Goal: Task Accomplishment & Management: Use online tool/utility

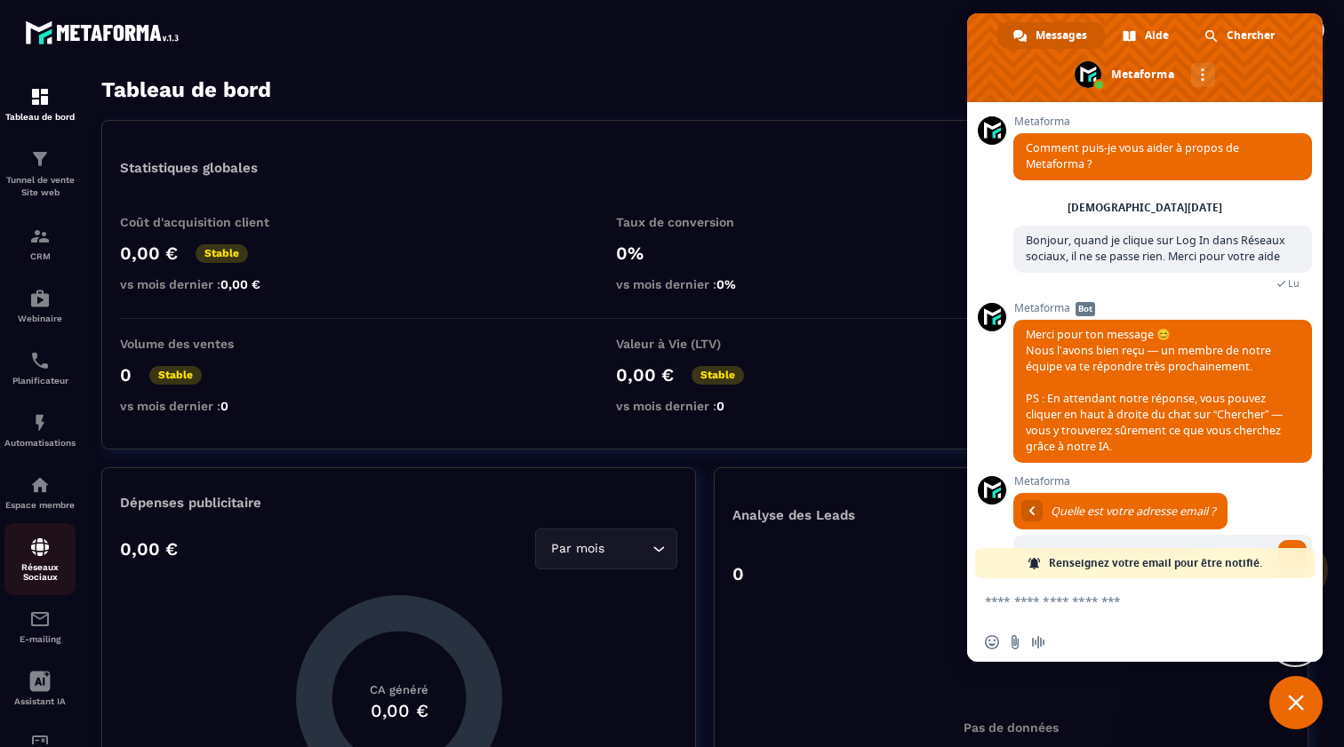
click at [42, 558] on div "Réseaux Sociaux" at bounding box center [39, 559] width 71 height 45
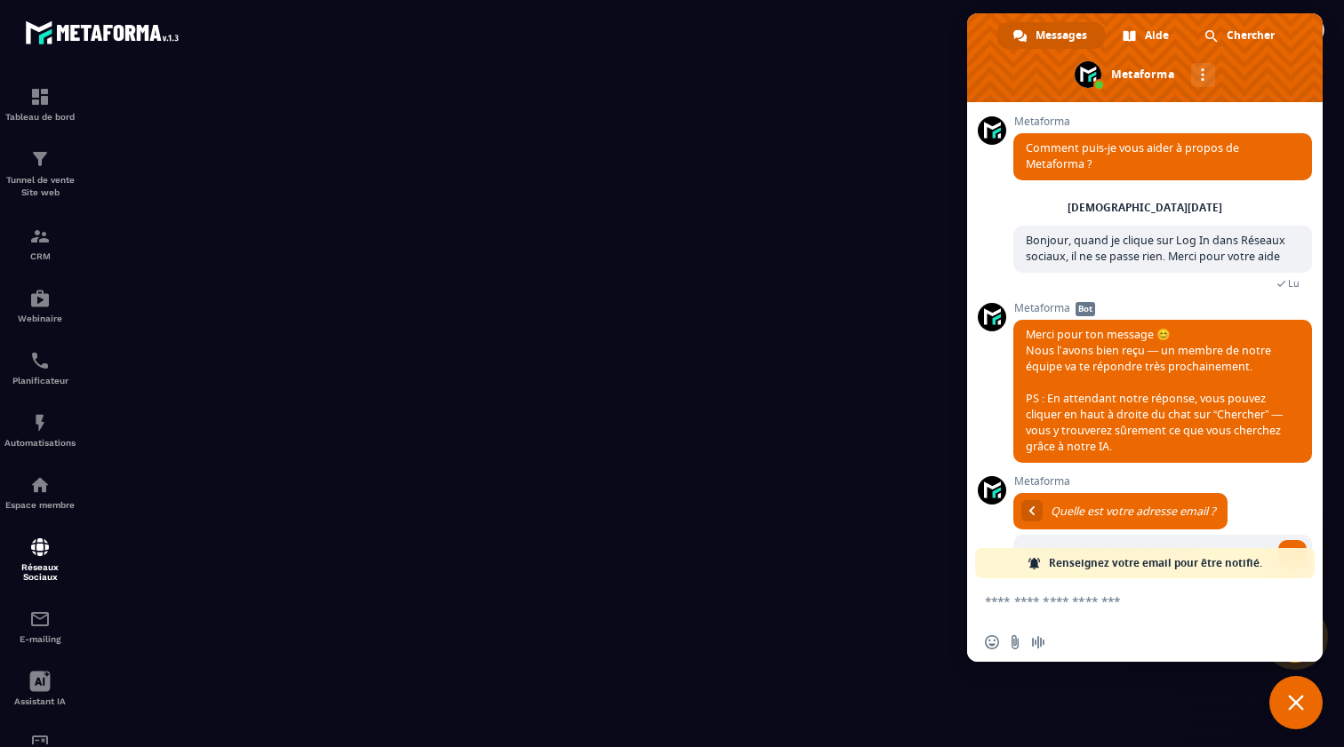
scroll to position [49, 0]
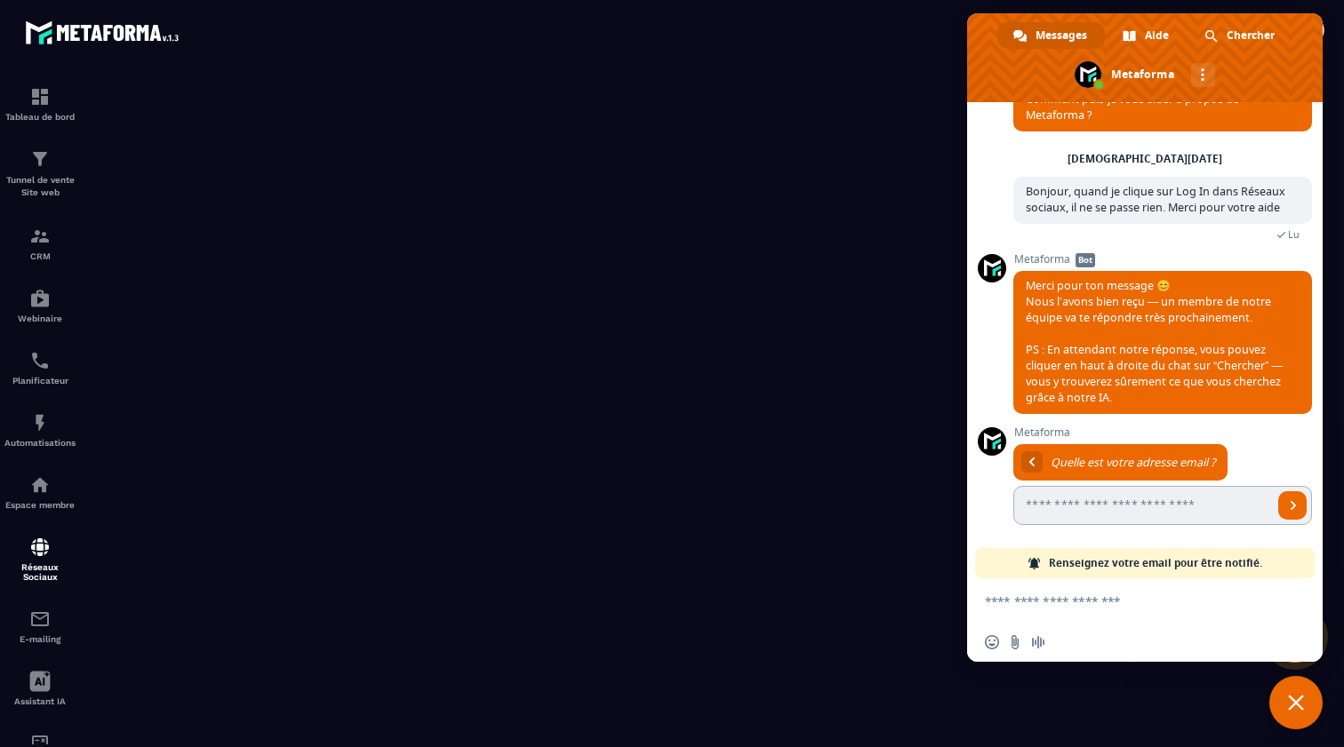
click at [1147, 507] on input "Entrez votre adresse email..." at bounding box center [1142, 505] width 259 height 39
type input "*********"
type input "**********"
click at [1189, 506] on input "**********" at bounding box center [1142, 505] width 259 height 39
click at [1246, 506] on input "**********" at bounding box center [1142, 505] width 259 height 39
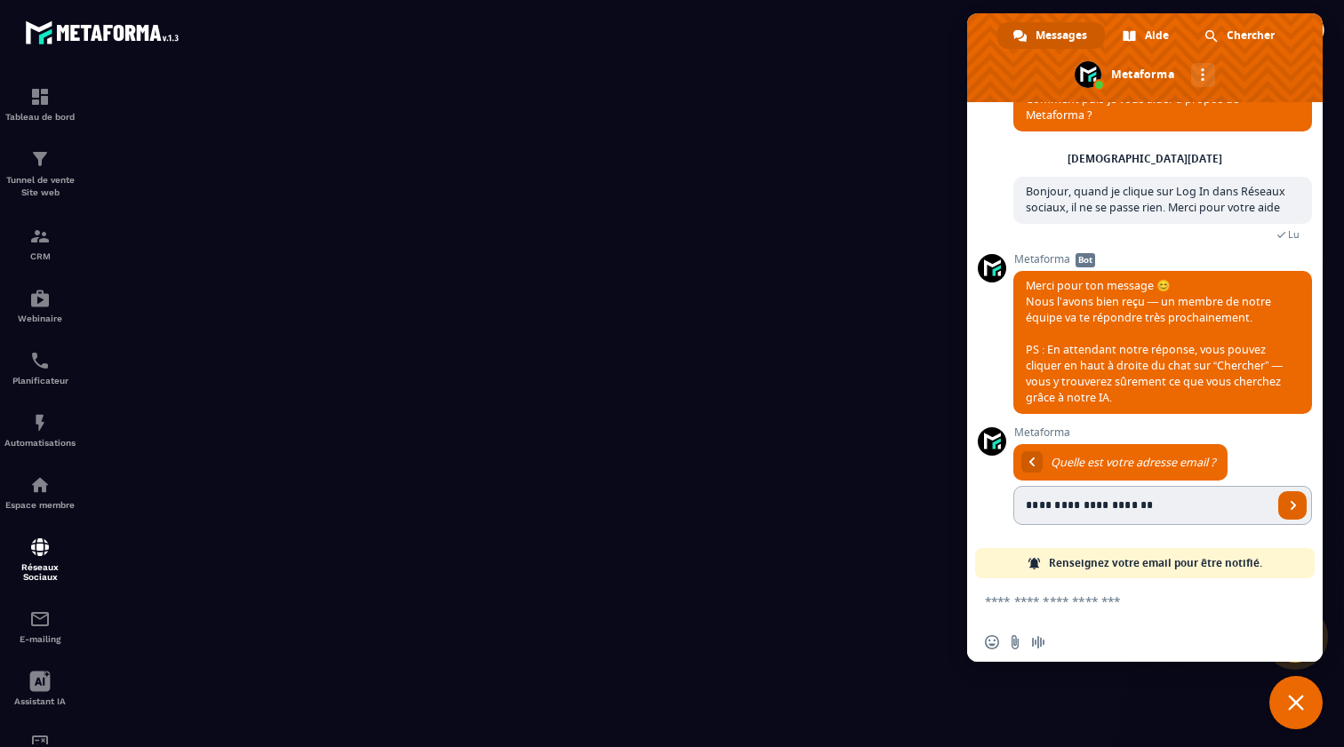
click at [1293, 503] on span "Envoyer" at bounding box center [1292, 505] width 9 height 9
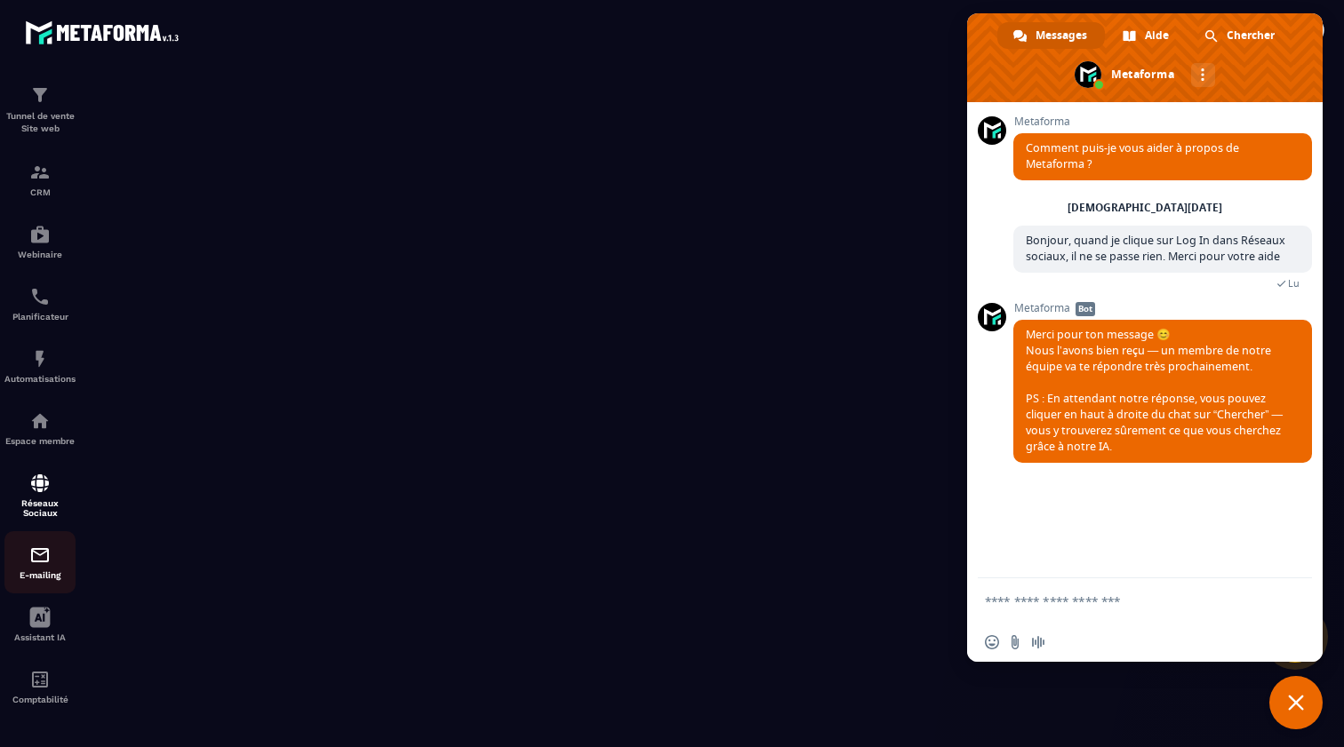
scroll to position [64, 0]
click at [38, 567] on div "E-mailing" at bounding box center [39, 563] width 71 height 36
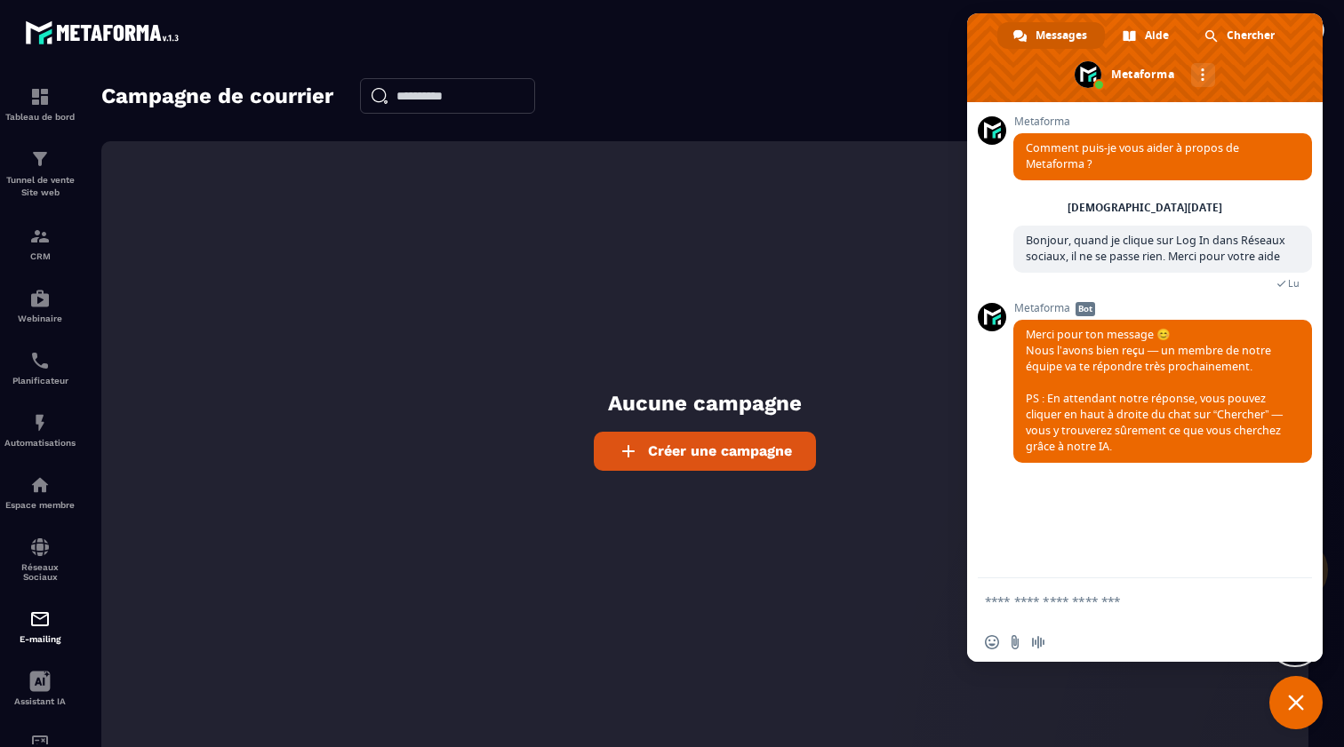
click at [1295, 702] on span "Fermer le chat" at bounding box center [1296, 703] width 16 height 16
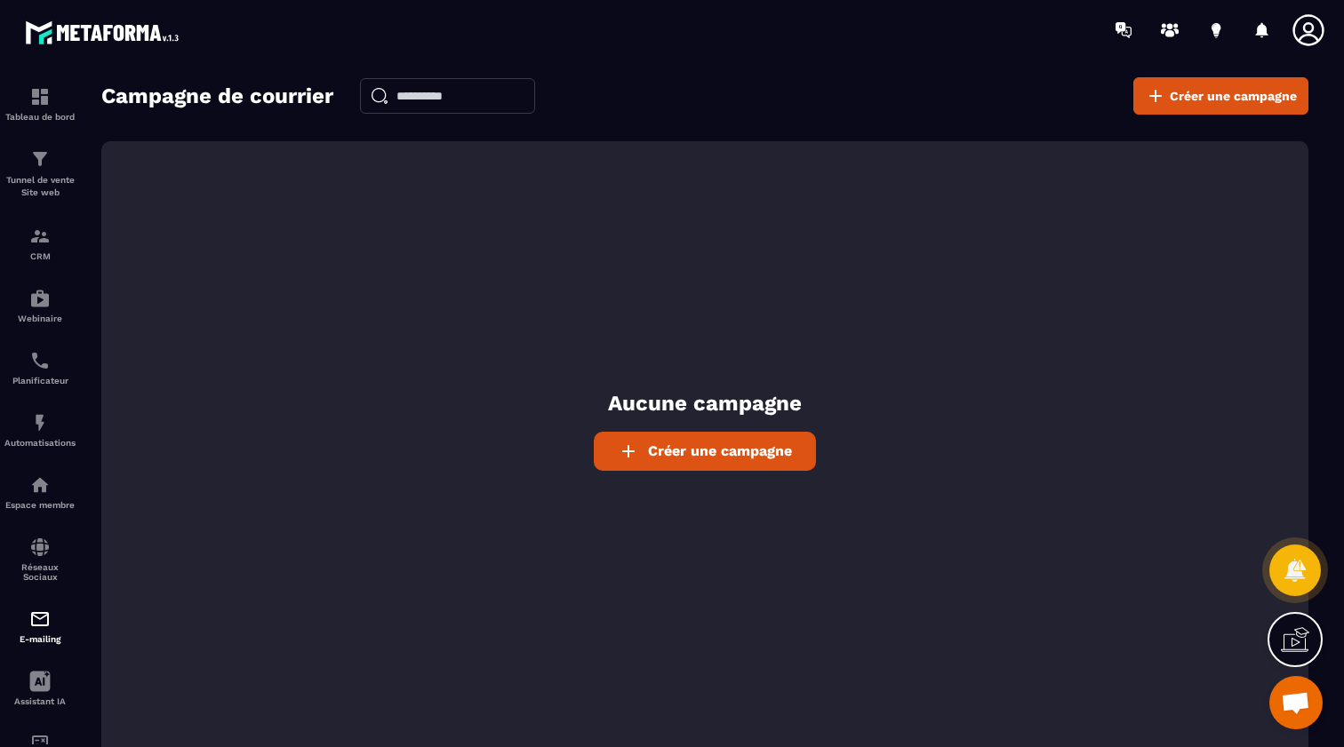
click at [760, 451] on span "Créer une campagne" at bounding box center [720, 451] width 144 height 17
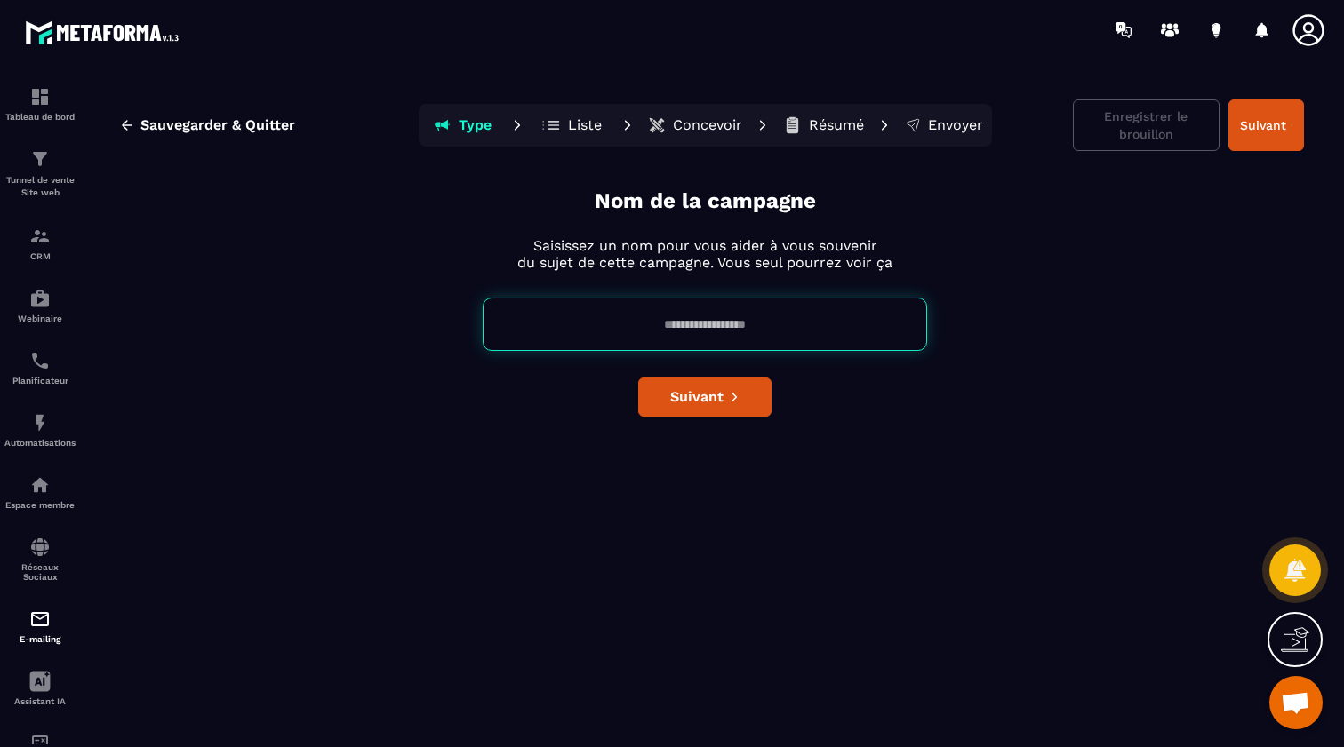
click at [738, 326] on input at bounding box center [705, 324] width 444 height 53
type input "****"
click at [703, 400] on span "Suivant" at bounding box center [696, 397] width 53 height 18
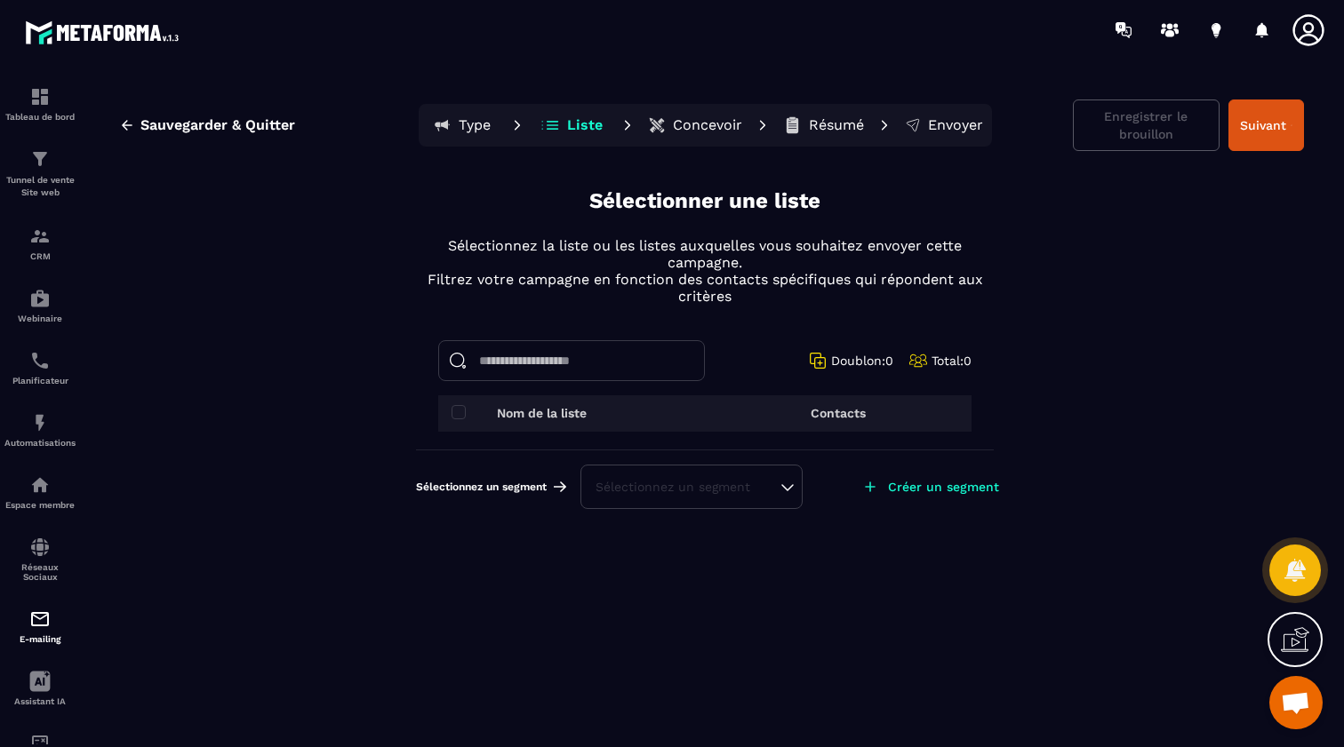
click at [810, 417] on p "Contacts" at bounding box center [837, 413] width 55 height 14
click at [575, 411] on p "Nom de la liste" at bounding box center [542, 413] width 90 height 14
click at [457, 411] on span at bounding box center [458, 412] width 14 height 14
click at [1273, 129] on button "Suivant" at bounding box center [1266, 126] width 76 height 52
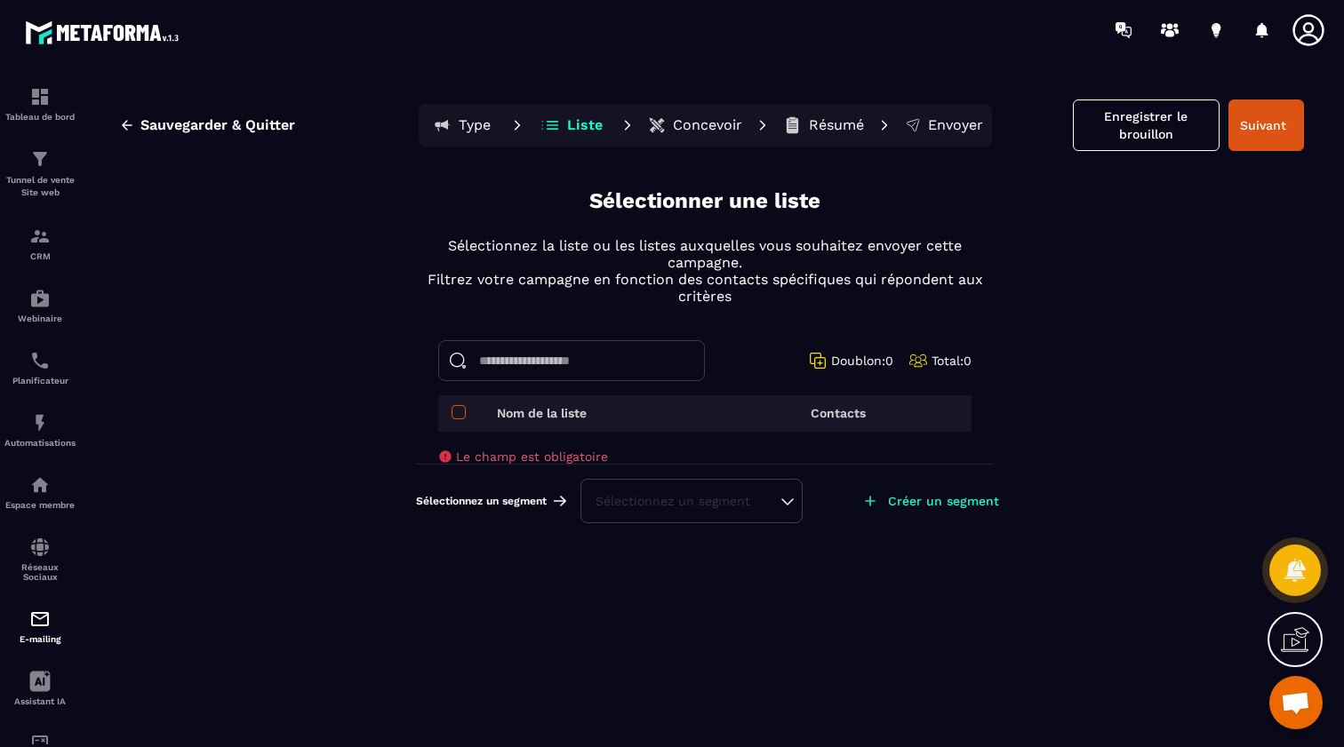
click at [453, 419] on label at bounding box center [458, 413] width 14 height 14
click at [459, 414] on span at bounding box center [458, 412] width 14 height 14
click at [508, 416] on p "Nom de la liste" at bounding box center [542, 413] width 90 height 14
click at [545, 362] on input at bounding box center [571, 360] width 267 height 41
click at [836, 414] on p "Contacts" at bounding box center [837, 413] width 55 height 14
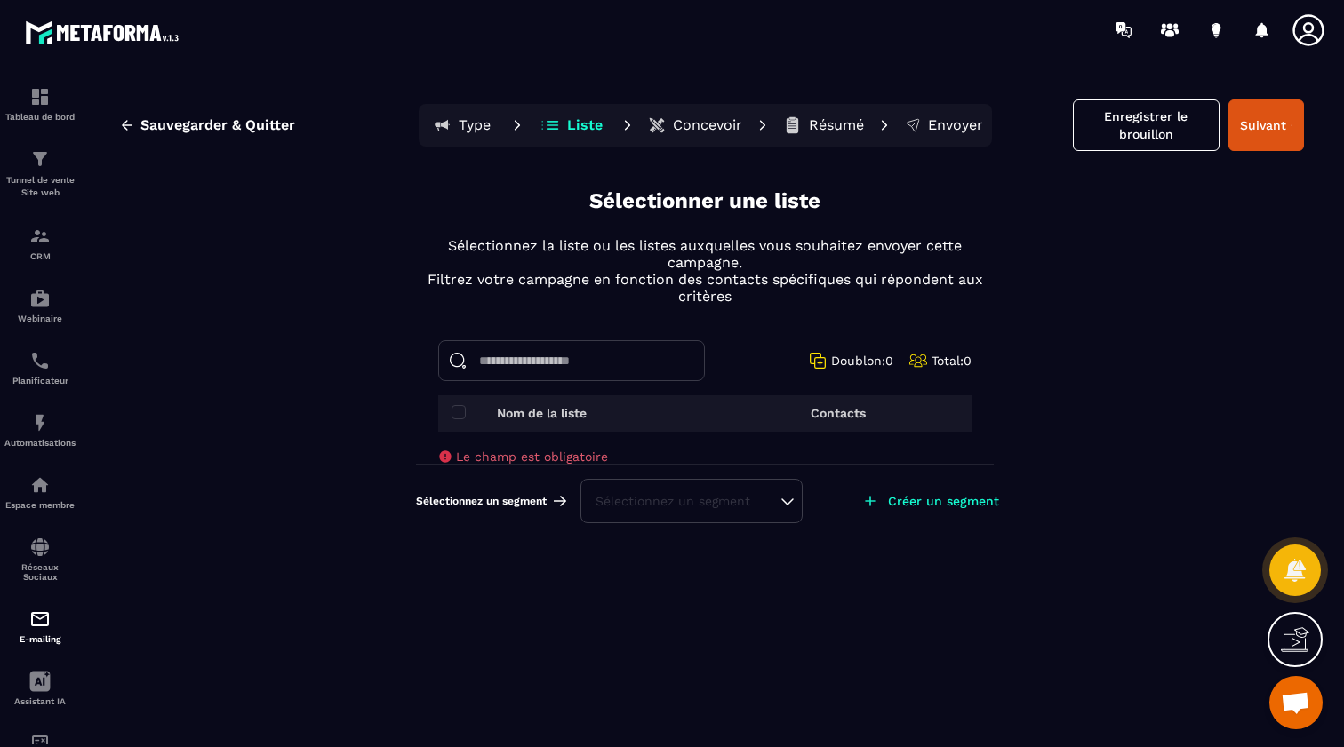
click at [456, 403] on th "Nom de la liste" at bounding box center [571, 413] width 267 height 36
click at [456, 405] on span at bounding box center [458, 412] width 14 height 14
click at [460, 411] on span at bounding box center [458, 412] width 14 height 14
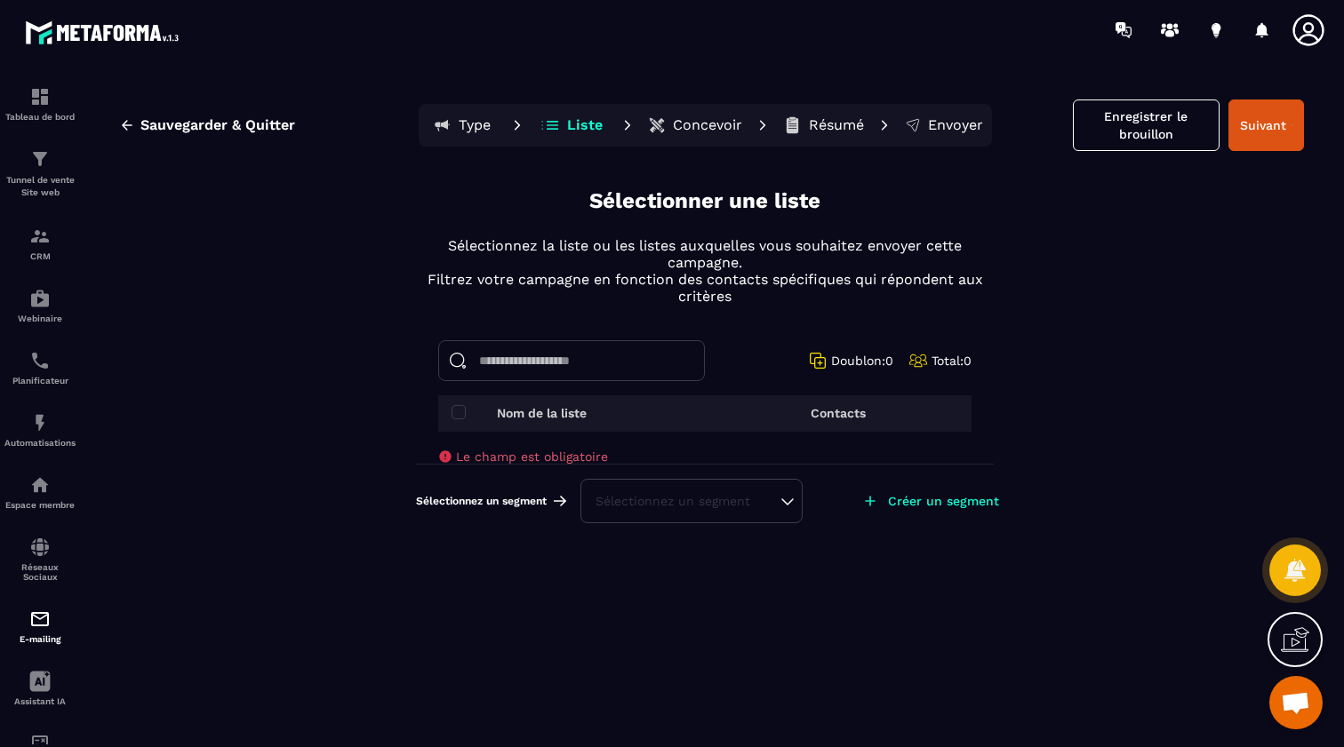
click at [550, 357] on input at bounding box center [571, 360] width 267 height 41
click at [1272, 138] on button "Suivant" at bounding box center [1266, 126] width 76 height 52
click at [1291, 627] on icon at bounding box center [1294, 640] width 28 height 28
click at [596, 123] on p "Liste" at bounding box center [585, 125] width 36 height 18
click at [517, 412] on p "Nom de la liste" at bounding box center [542, 413] width 90 height 14
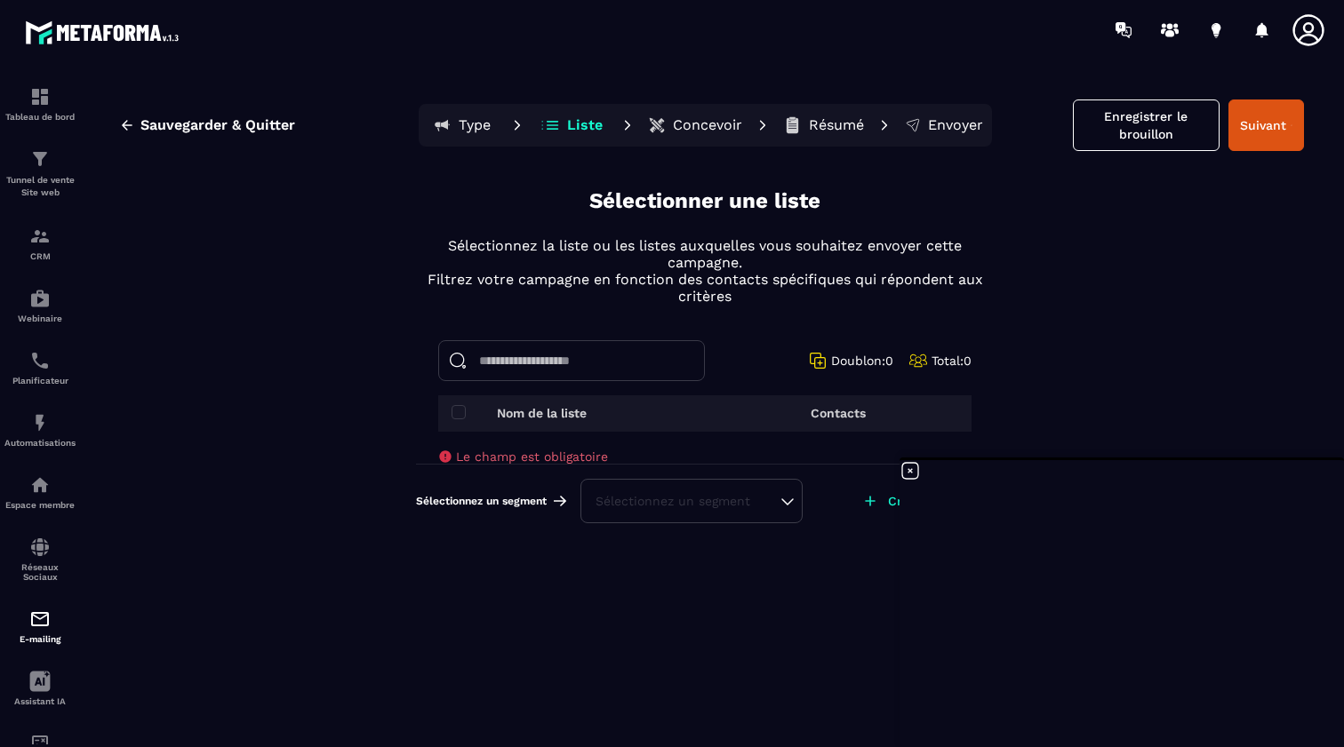
click at [843, 411] on p "Contacts" at bounding box center [837, 413] width 55 height 14
click at [33, 229] on img at bounding box center [39, 236] width 21 height 21
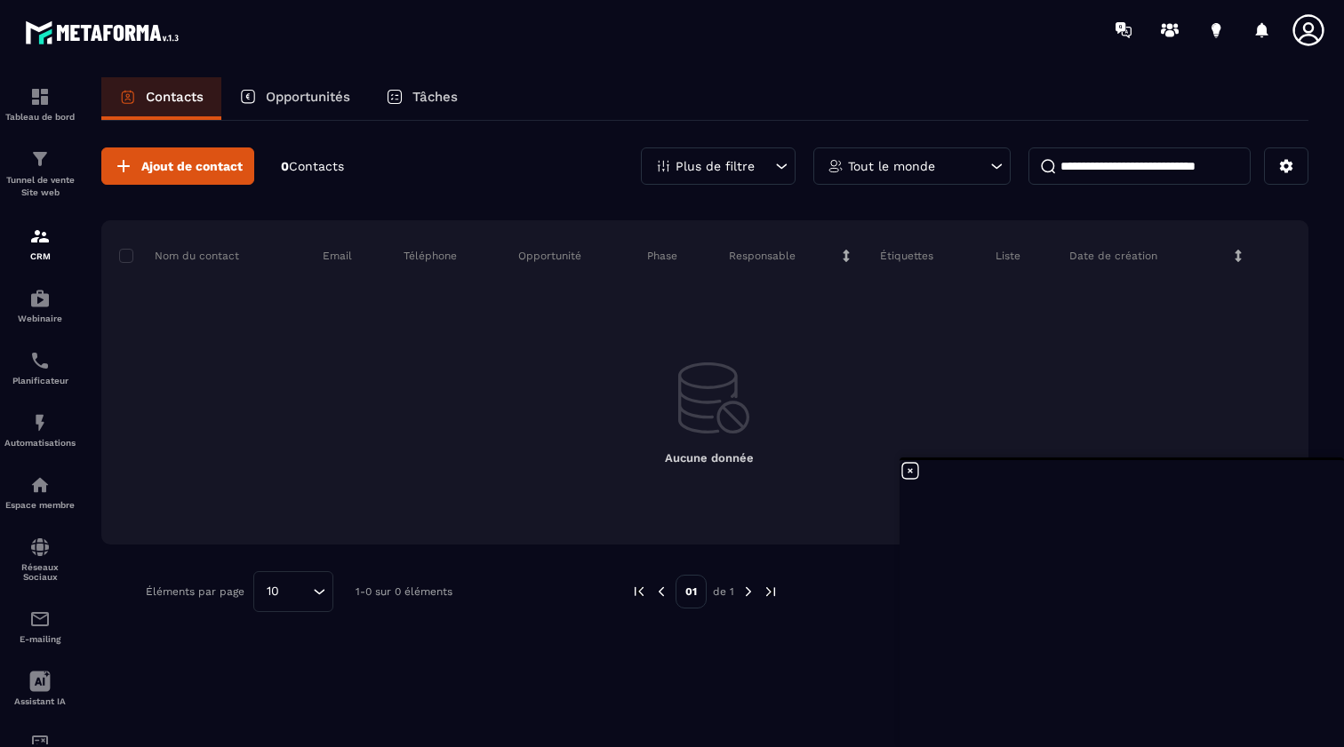
click at [317, 172] on span "Contacts" at bounding box center [316, 166] width 55 height 14
click at [329, 162] on span "Contacts" at bounding box center [316, 166] width 55 height 14
click at [201, 165] on div "Tableau de bord Tunnel de vente Site web CRM Webinaire Planificateur Automatisa…" at bounding box center [151, 402] width 303 height 685
click at [178, 166] on div "Tableau de bord Tunnel de vente Site web CRM Webinaire Planificateur Automatisa…" at bounding box center [151, 402] width 303 height 685
click at [907, 469] on icon at bounding box center [909, 470] width 21 height 21
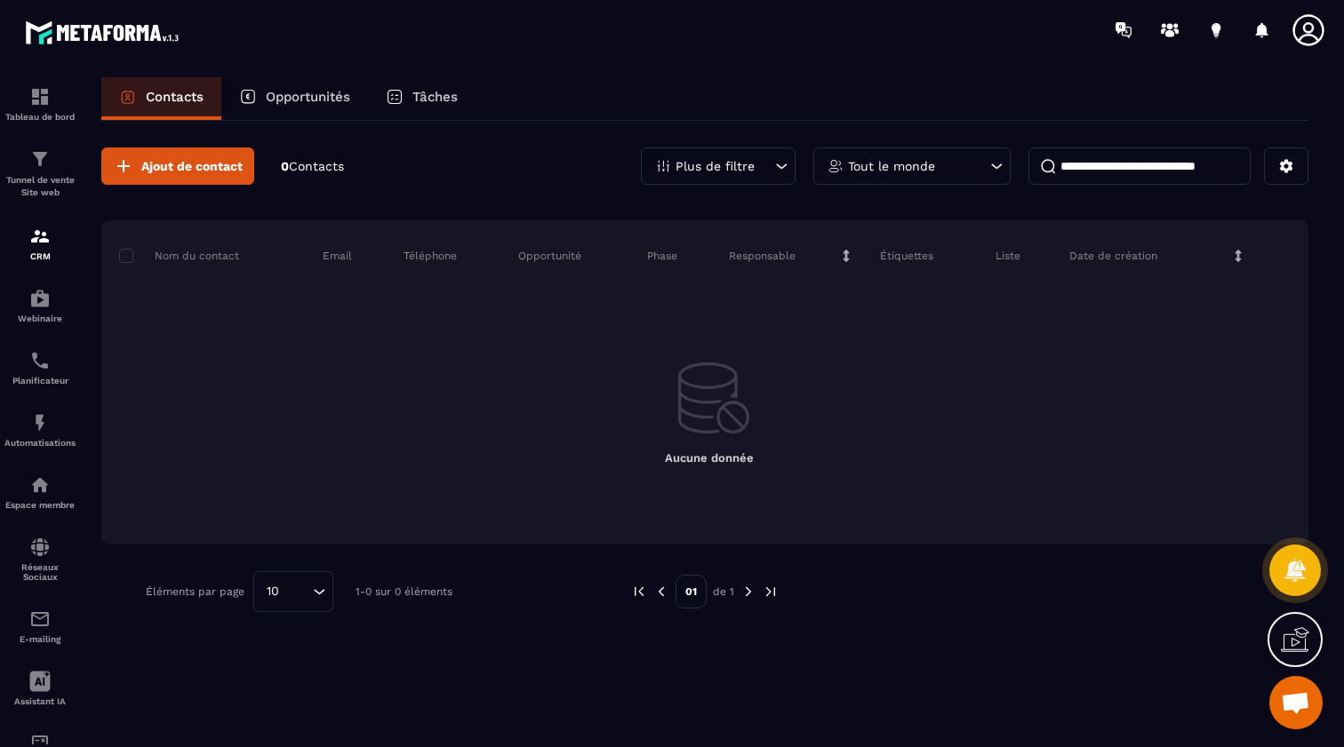
click at [218, 168] on div "Tableau de bord Tunnel de vente Site web CRM Webinaire Planificateur Automatisa…" at bounding box center [151, 402] width 303 height 685
click at [163, 157] on div "Tableau de bord Tunnel de vente Site web CRM Webinaire Planificateur Automatisa…" at bounding box center [151, 402] width 303 height 685
click at [148, 166] on div "Tableau de bord Tunnel de vente Site web CRM Webinaire Planificateur Automatisa…" at bounding box center [151, 402] width 303 height 685
click at [125, 163] on div "Tableau de bord Tunnel de vente Site web CRM Webinaire Planificateur Automatisa…" at bounding box center [151, 402] width 303 height 685
click at [132, 163] on div "Tableau de bord Tunnel de vente Site web CRM Webinaire Planificateur Automatisa…" at bounding box center [151, 402] width 303 height 685
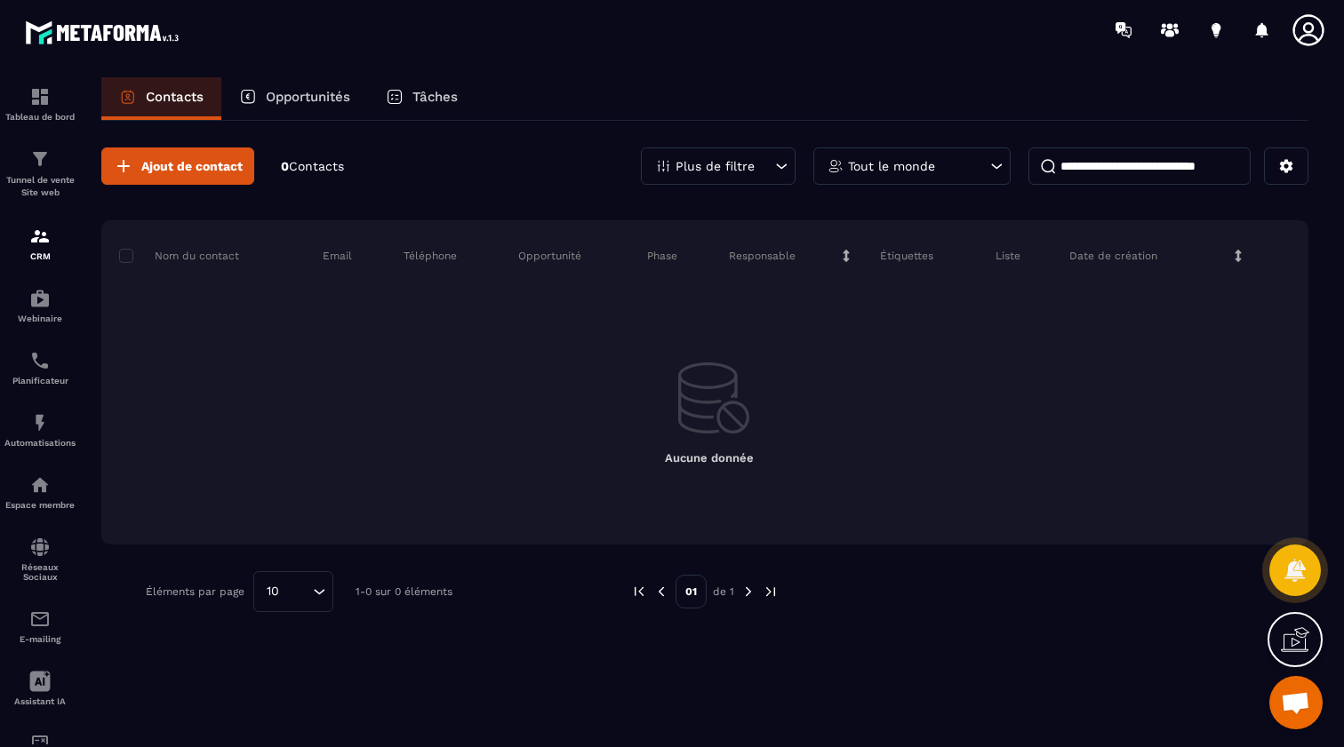
click at [296, 172] on div "Tableau de bord Tunnel de vente Site web CRM Webinaire Planificateur Automatisa…" at bounding box center [151, 402] width 303 height 685
click at [190, 170] on div "Tableau de bord Tunnel de vente Site web CRM Webinaire Planificateur Automatisa…" at bounding box center [151, 402] width 303 height 685
click at [124, 164] on div "Tableau de bord Tunnel de vente Site web CRM Webinaire Planificateur Automatisa…" at bounding box center [151, 402] width 303 height 685
click at [213, 255] on p "Nom du contact" at bounding box center [179, 256] width 120 height 14
click at [741, 165] on p "Plus de filtre" at bounding box center [714, 166] width 79 height 12
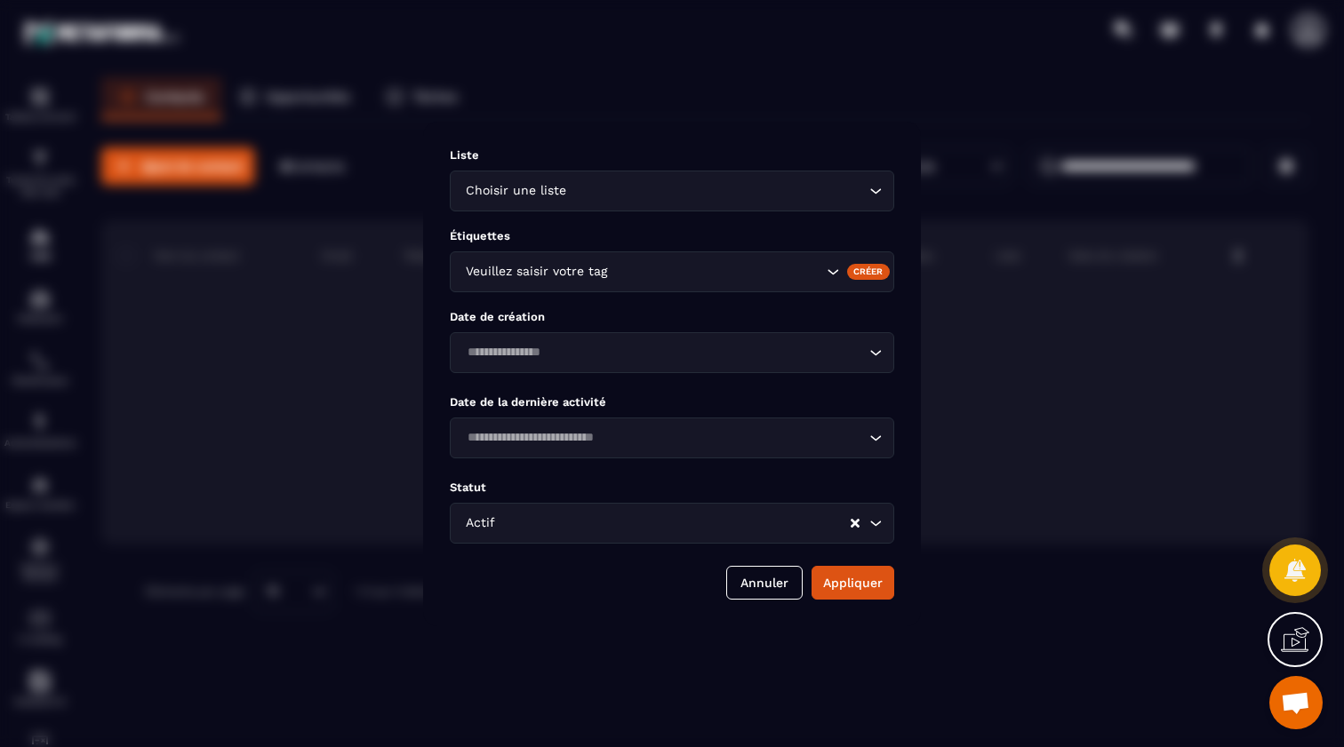
click at [722, 188] on input "Search for option" at bounding box center [717, 191] width 295 height 20
click at [756, 192] on input "Search for option" at bounding box center [662, 191] width 403 height 20
click at [735, 315] on p "Date de création" at bounding box center [672, 316] width 444 height 13
click at [754, 586] on button "Annuler" at bounding box center [764, 583] width 76 height 34
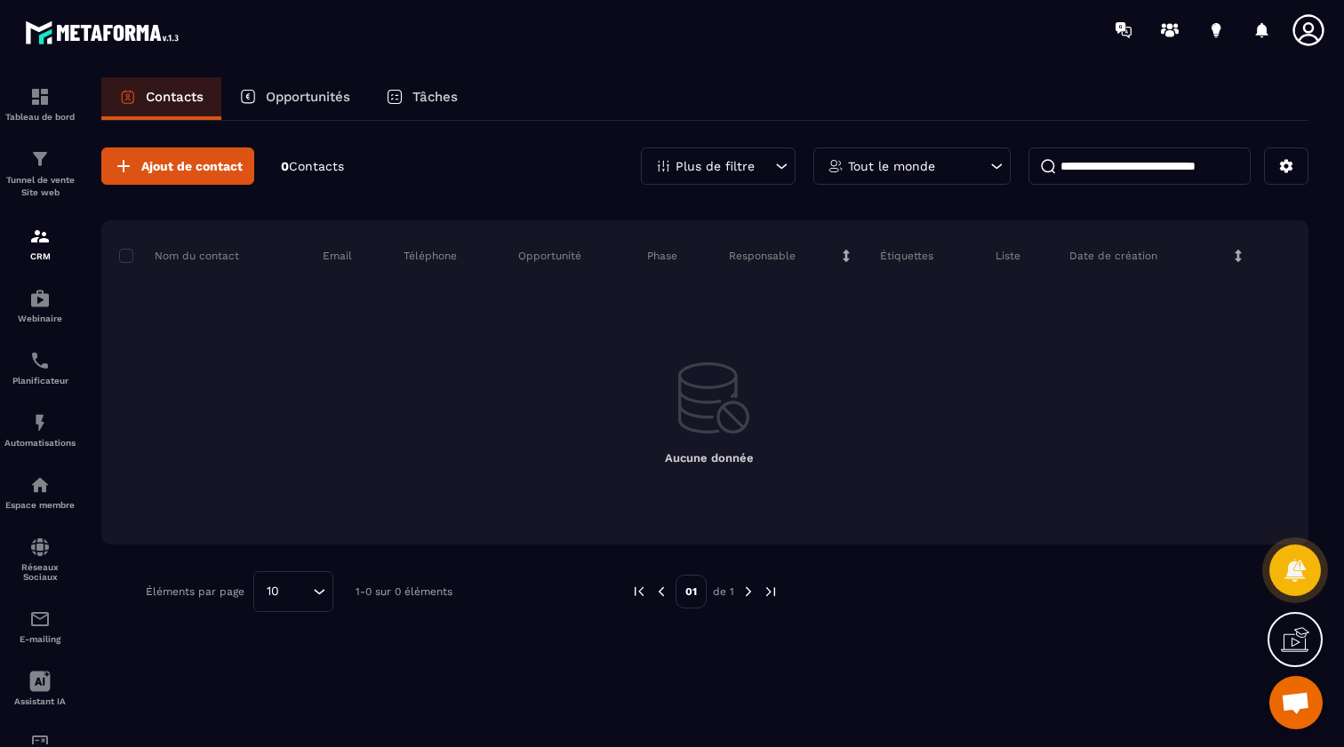
click at [410, 100] on div "Tâches" at bounding box center [422, 98] width 108 height 43
